Goal: Information Seeking & Learning: Learn about a topic

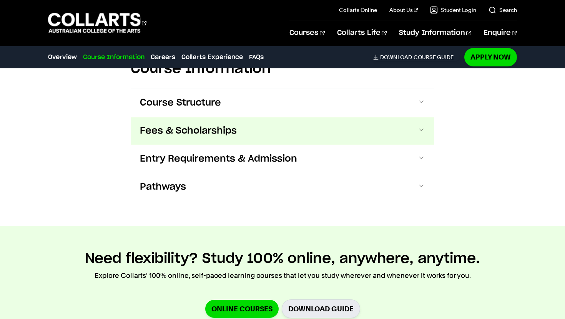
click at [402, 120] on button "Fees & Scholarships" at bounding box center [282, 131] width 303 height 28
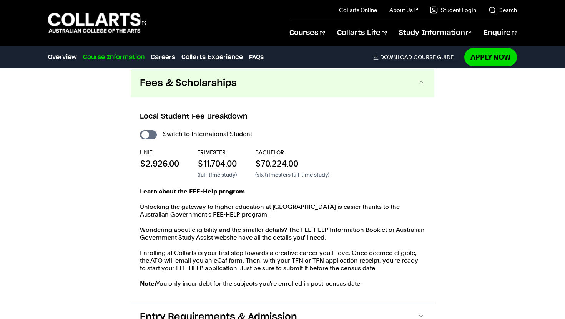
scroll to position [957, 0]
click at [152, 139] on div "Switch to International Student UNIT $2,926.00 TRIMESTER $11,704.00 (full-time …" at bounding box center [282, 211] width 285 height 167
click at [151, 138] on input "International Student" at bounding box center [148, 134] width 17 height 9
checkbox input "true"
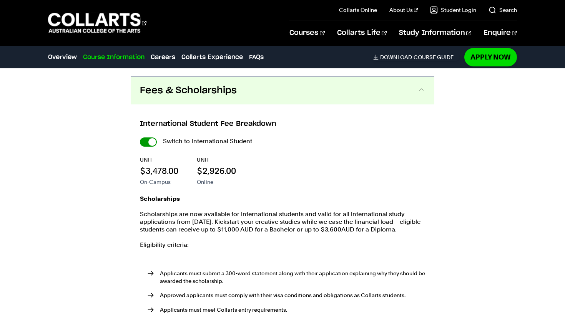
click at [0, 0] on input "International Student" at bounding box center [0, 0] width 0 height 0
checkbox input "false"
